Goal: Task Accomplishment & Management: Manage account settings

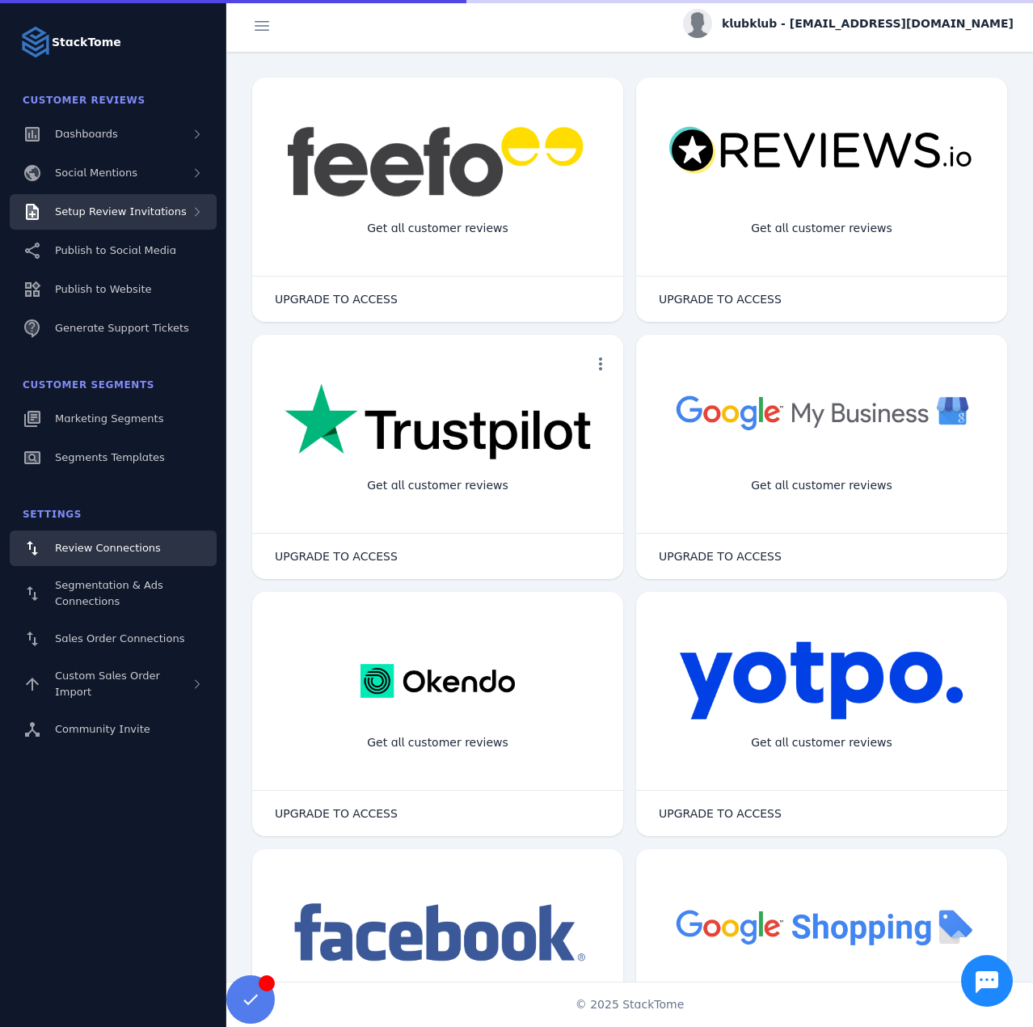
click at [163, 212] on span "Setup Review Invitations" at bounding box center [121, 211] width 132 height 12
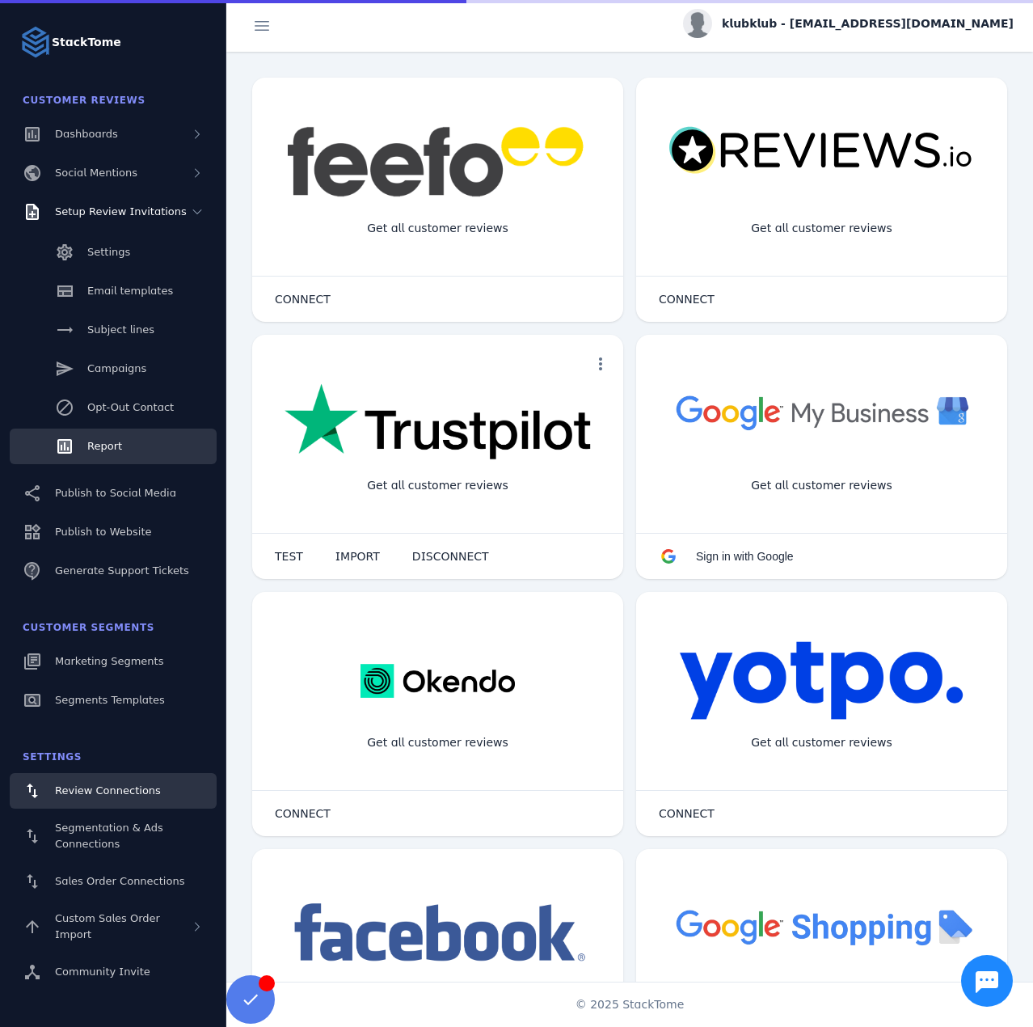
click at [105, 447] on span "Report" at bounding box center [104, 446] width 35 height 12
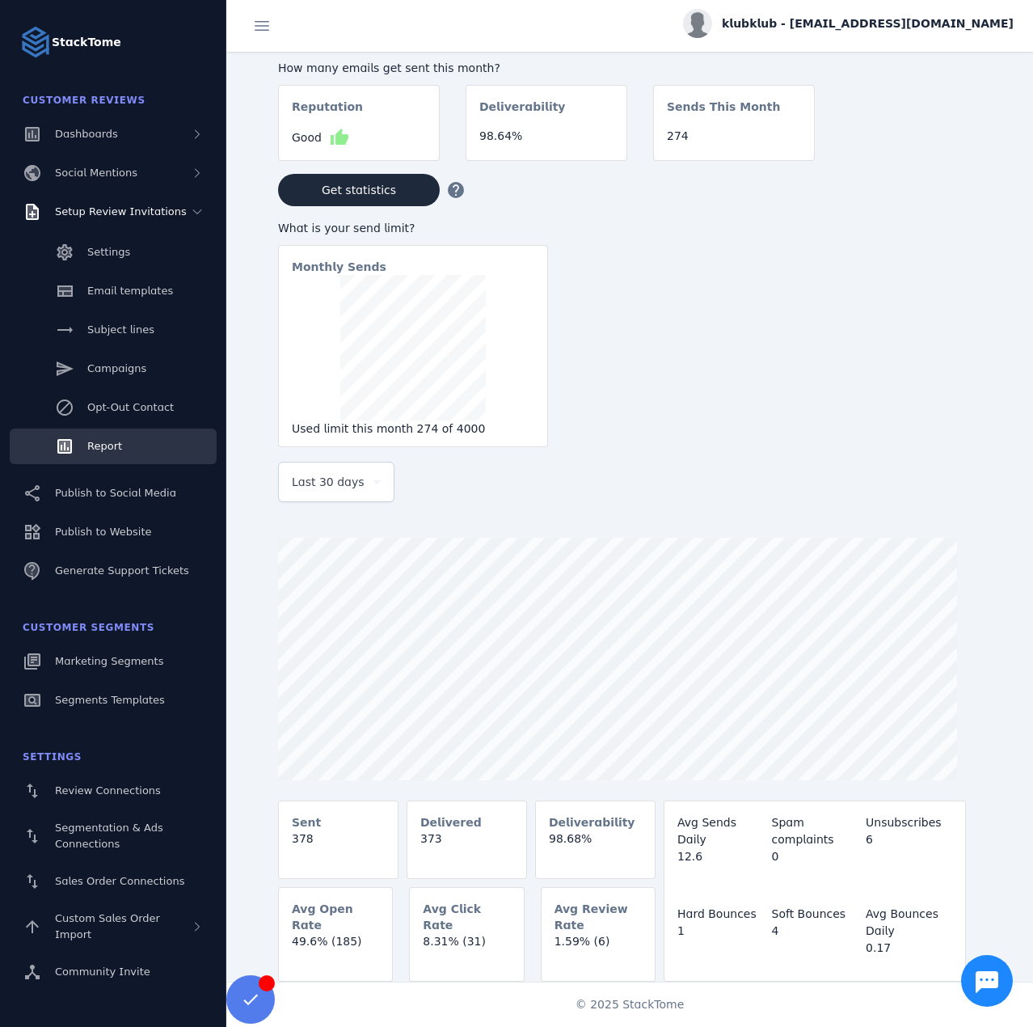
drag, startPoint x: 335, startPoint y: 481, endPoint x: 342, endPoint y: 489, distance: 10.4
click at [337, 483] on span "Last 30 days" at bounding box center [328, 481] width 73 height 19
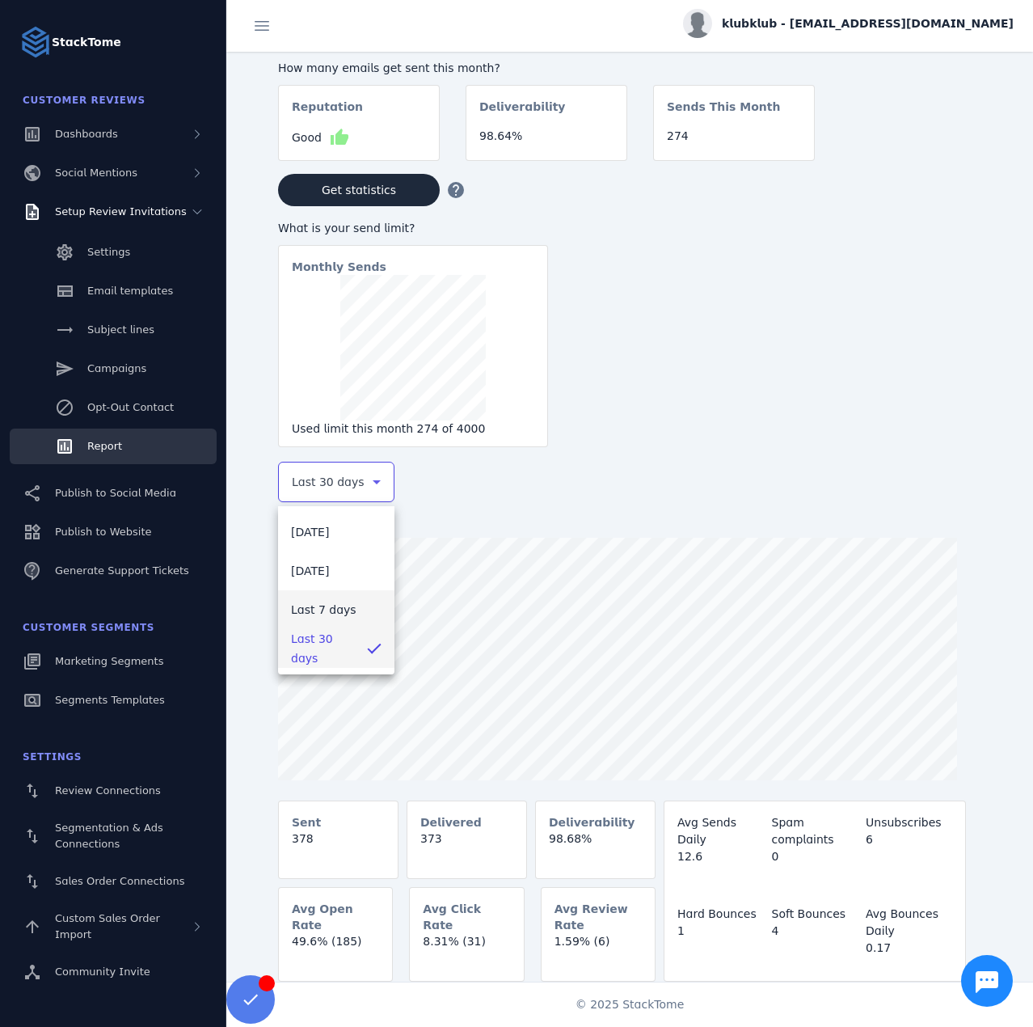
click at [334, 616] on span "Last 7 days" at bounding box center [323, 609] width 65 height 19
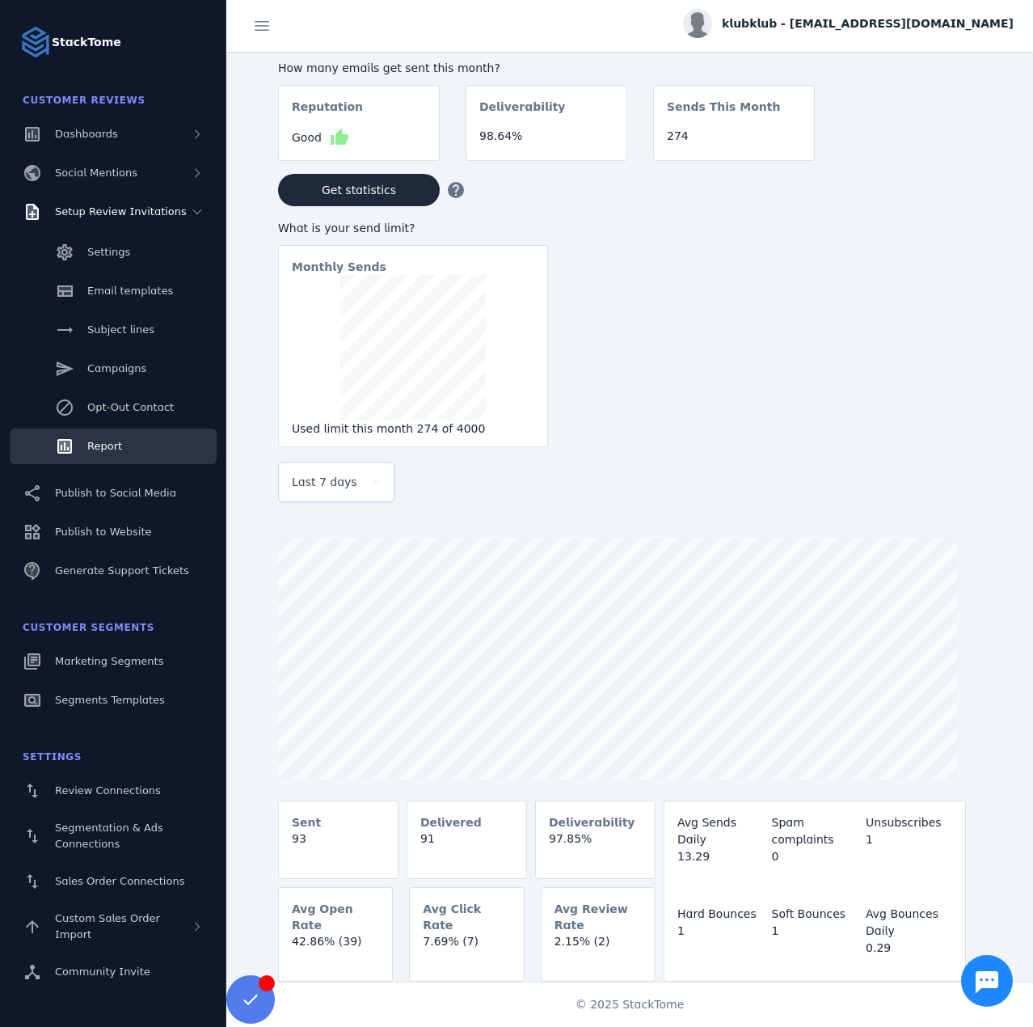
click at [907, 14] on div "klubklub - [EMAIL_ADDRESS][DOMAIN_NAME]" at bounding box center [848, 23] width 331 height 29
click at [954, 146] on span "Sign out" at bounding box center [962, 155] width 47 height 19
